Goal: Task Accomplishment & Management: Manage account settings

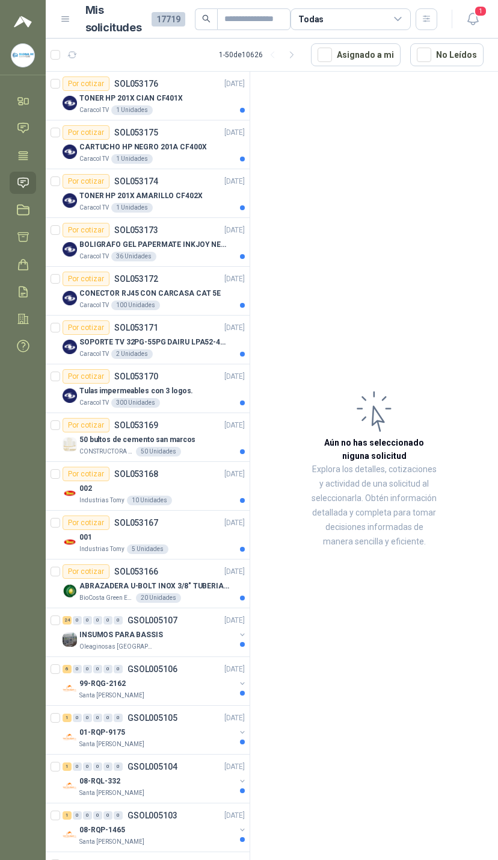
click at [473, 25] on icon "button" at bounding box center [473, 18] width 15 height 15
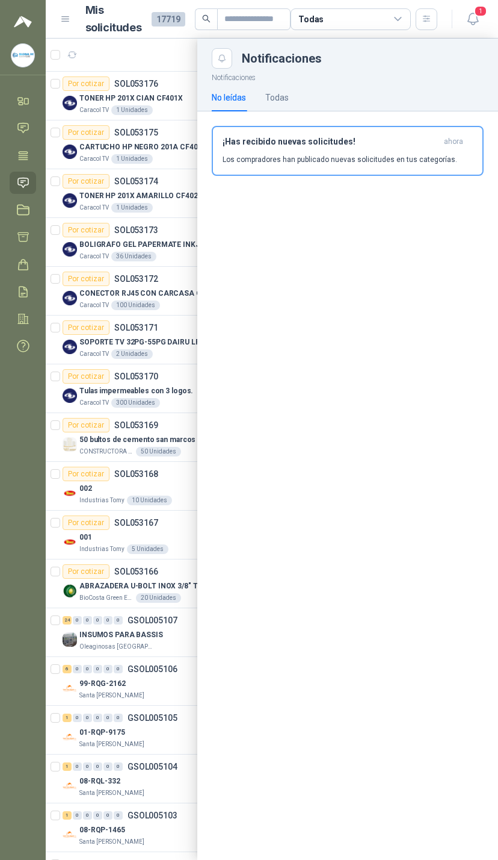
click at [397, 27] on div "Todas" at bounding box center [351, 19] width 120 height 22
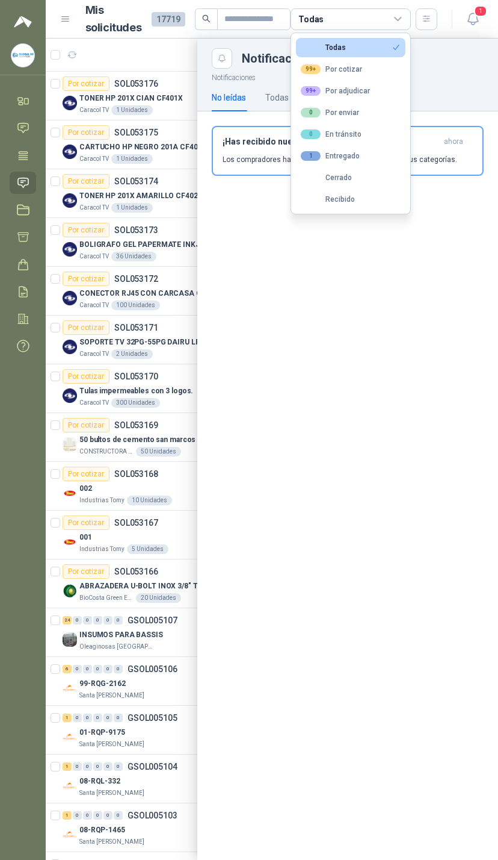
click at [391, 110] on button "0 Por enviar" at bounding box center [351, 112] width 110 height 19
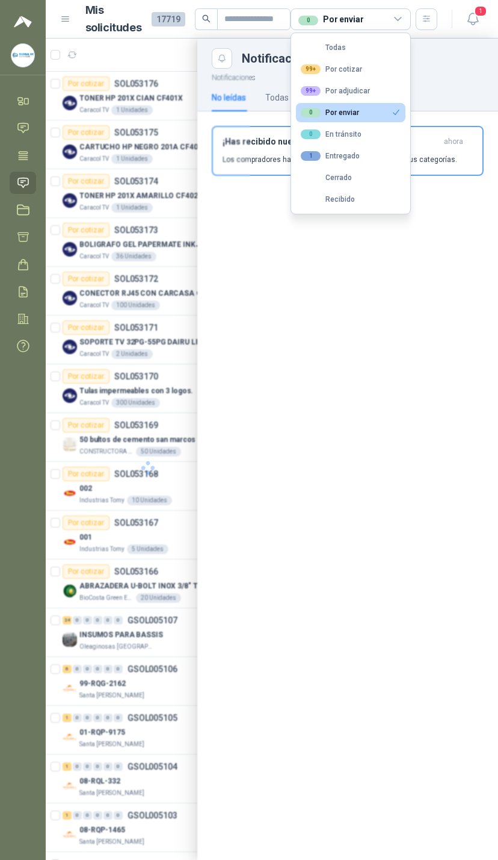
click at [403, 42] on button "Todas" at bounding box center [351, 47] width 110 height 19
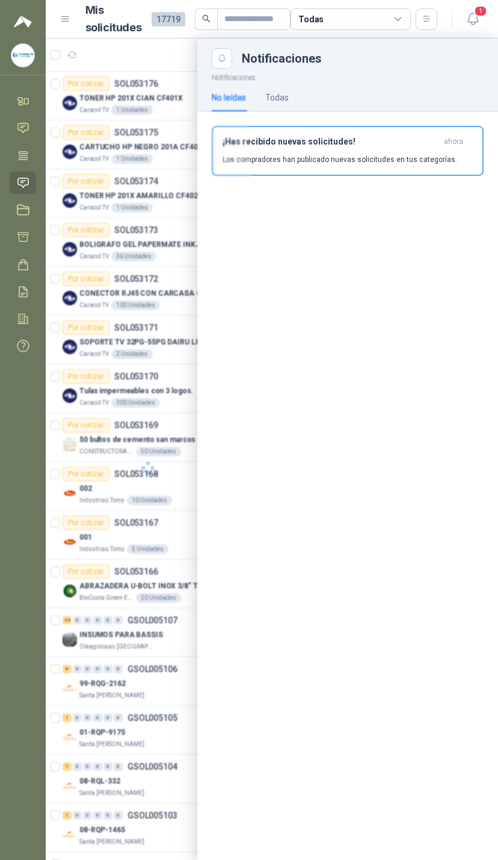
click at [359, 26] on div "Todas" at bounding box center [351, 19] width 120 height 22
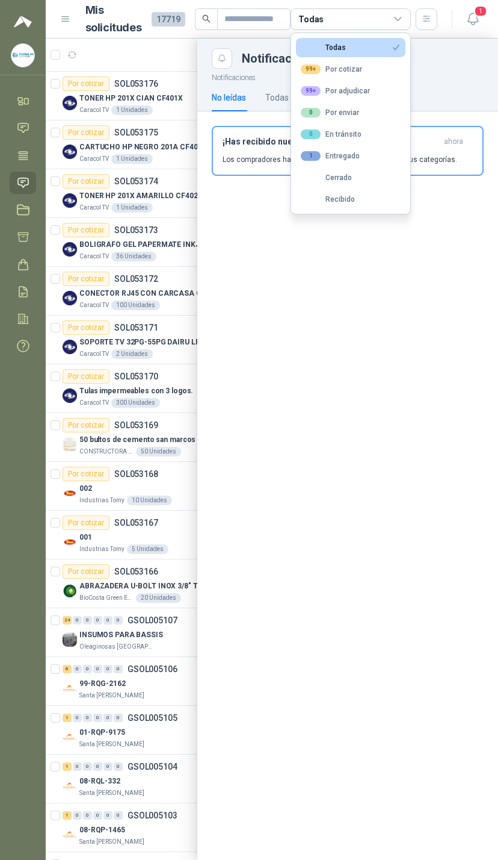
click at [357, 96] on div "99+ Por adjudicar" at bounding box center [335, 91] width 69 height 10
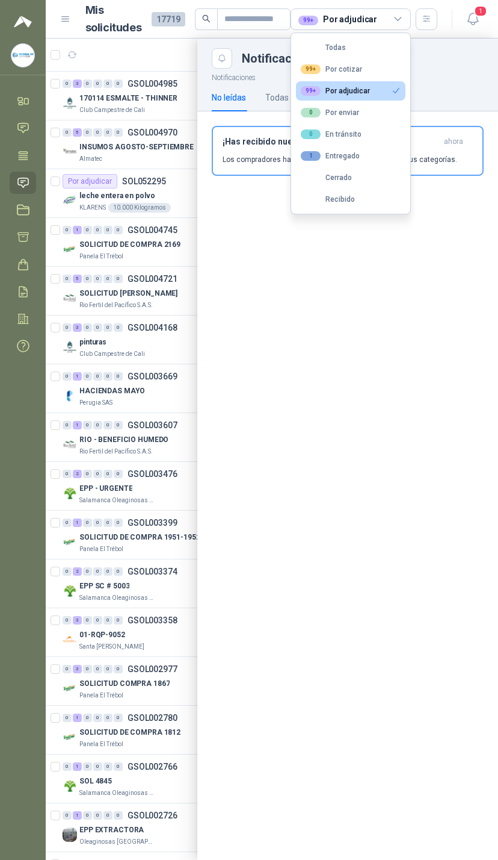
click at [296, 355] on div "Notificaciones No leídas Todas ¡Has recibido nuevas solicitudes! ahora Los comp…" at bounding box center [347, 464] width 301 height 791
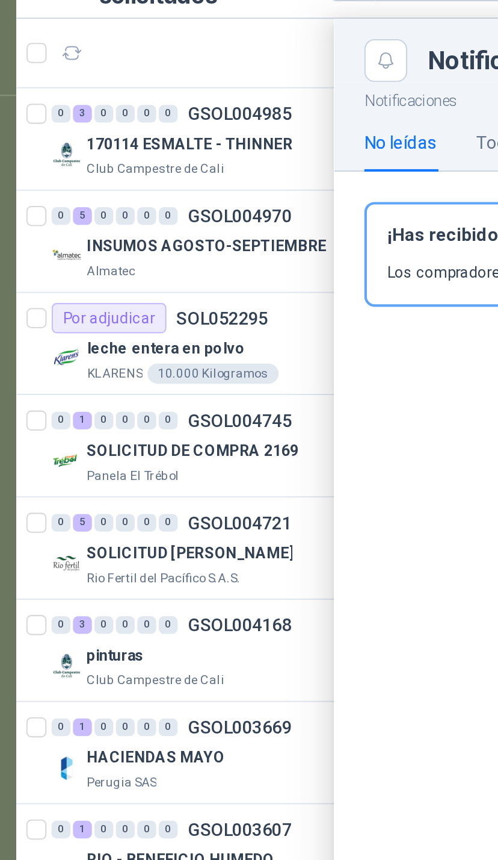
click at [125, 126] on div at bounding box center [272, 449] width 453 height 821
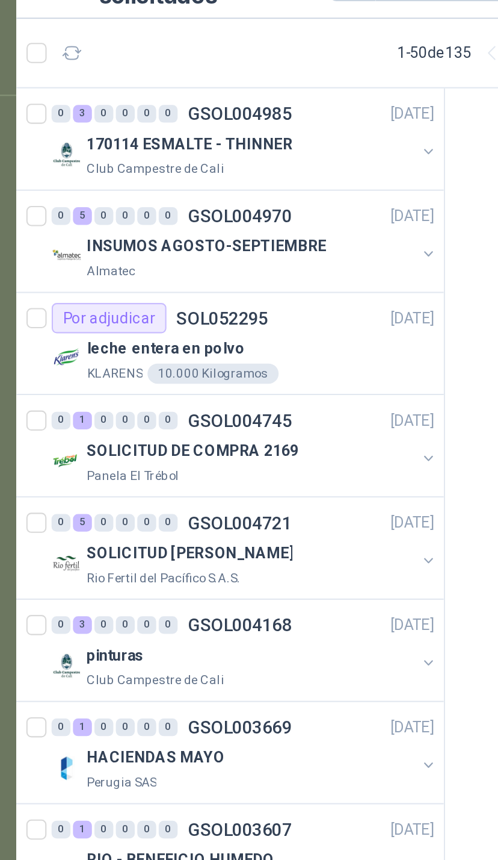
click at [144, 154] on div "Almatec" at bounding box center [157, 159] width 156 height 10
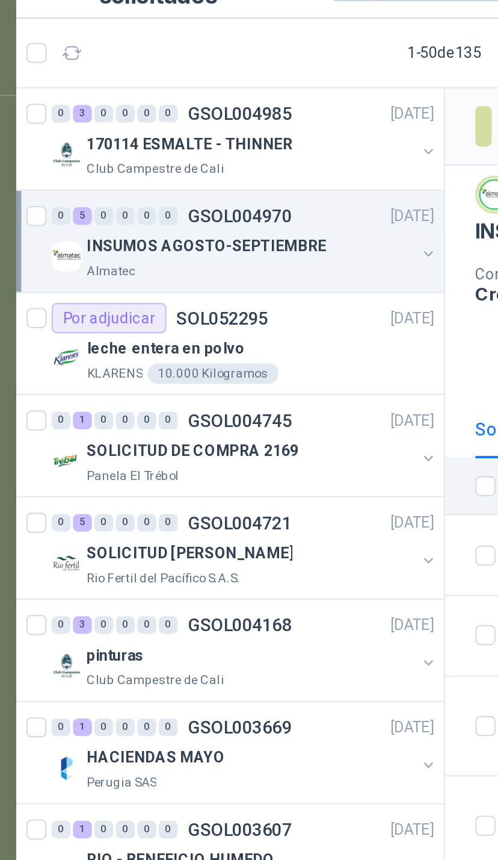
click at [238, 146] on button "button" at bounding box center [243, 151] width 10 height 10
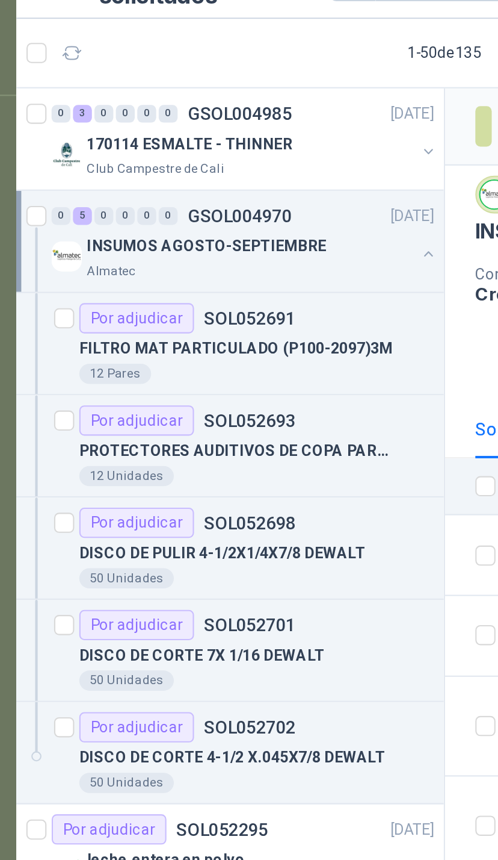
click at [238, 97] on button "button" at bounding box center [243, 102] width 10 height 10
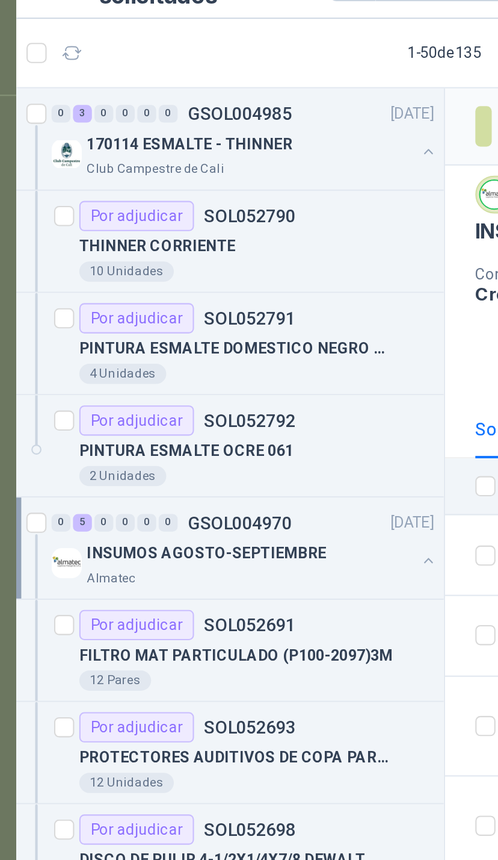
click at [238, 97] on div at bounding box center [243, 103] width 10 height 12
